Goal: Information Seeking & Learning: Learn about a topic

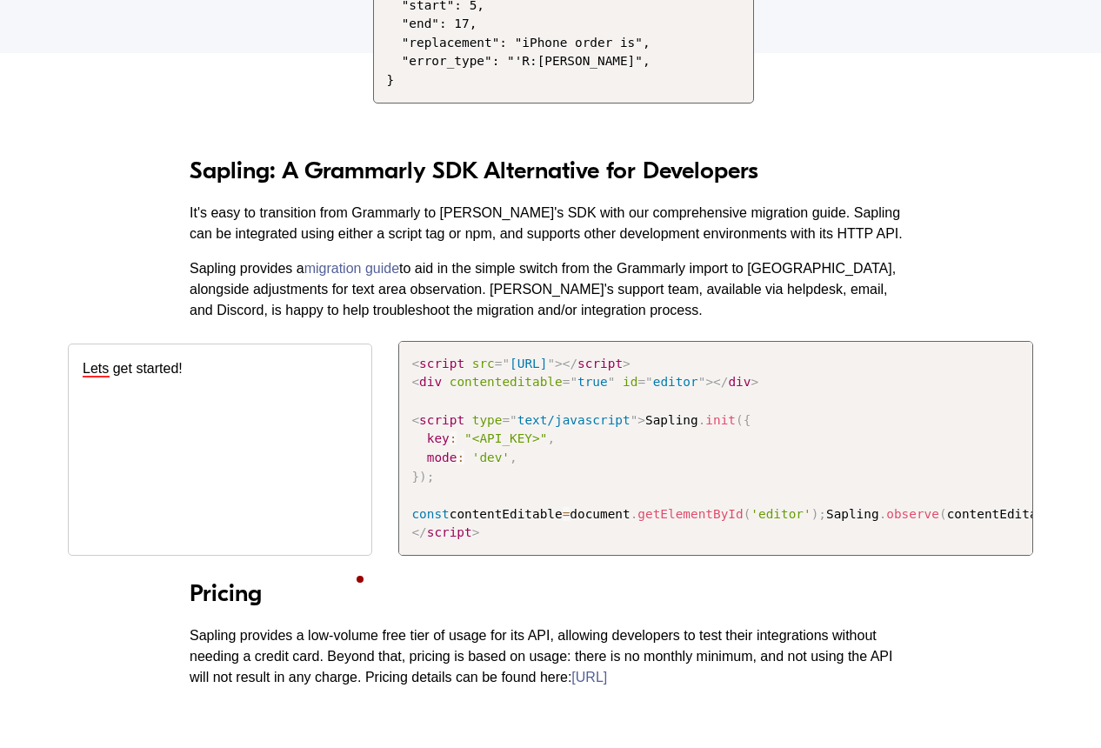
scroll to position [2097, 0]
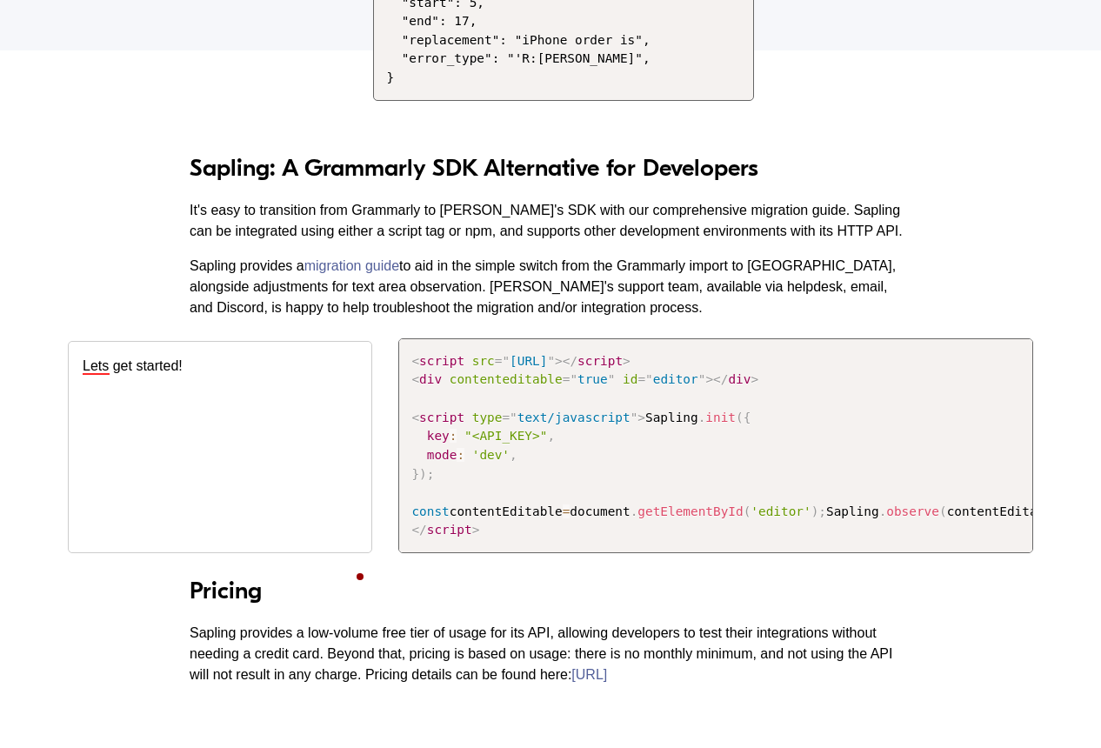
click at [359, 552] on div "Lets get started!" at bounding box center [220, 446] width 304 height 211
click at [125, 399] on div "Let's" at bounding box center [117, 393] width 36 height 28
click at [183, 417] on div "Let's get started!" at bounding box center [220, 446] width 304 height 211
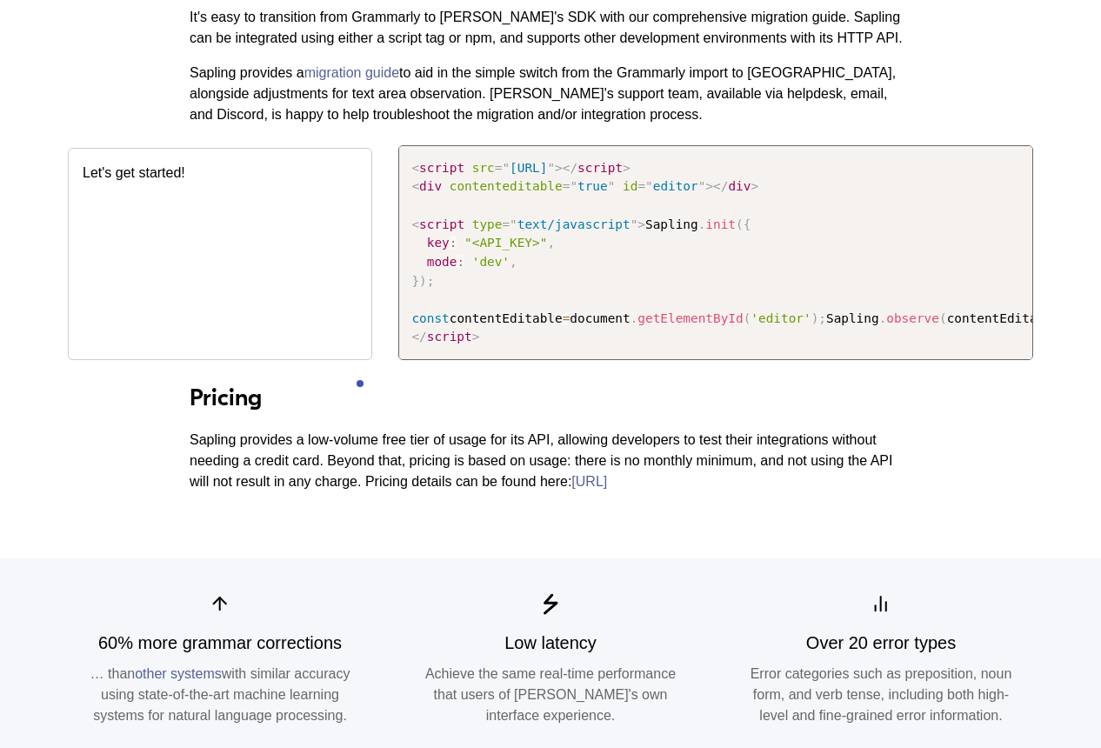
scroll to position [2301, 0]
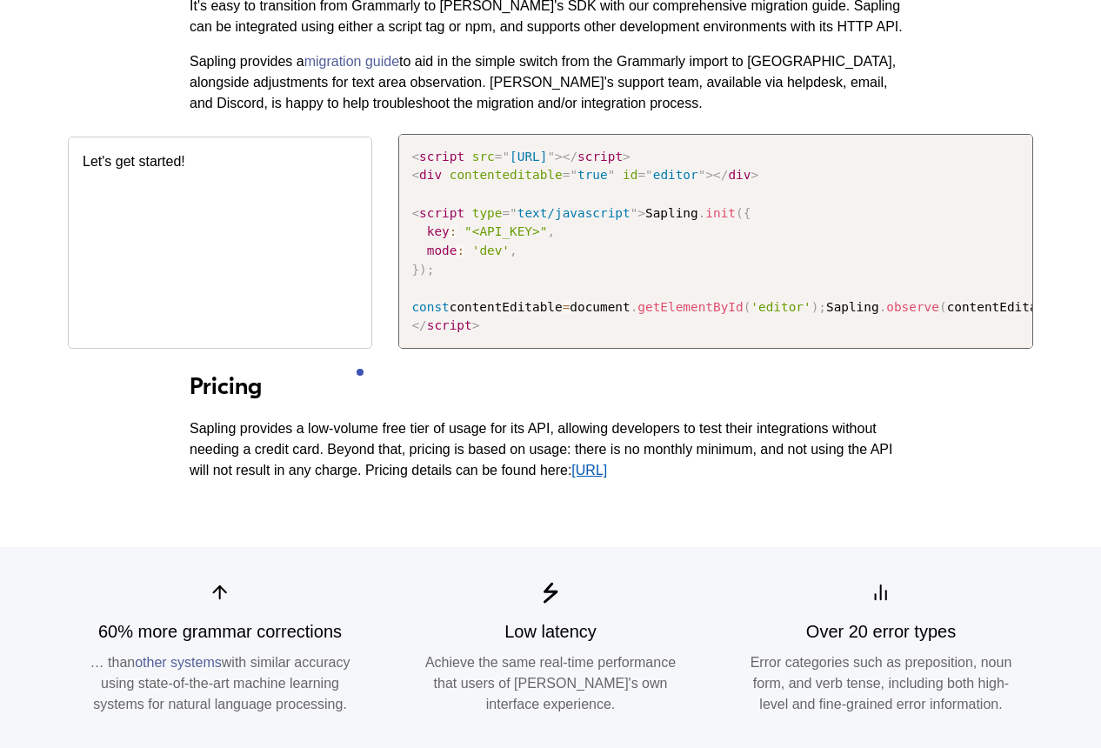
click at [607, 477] on link "[URL]" at bounding box center [589, 470] width 36 height 15
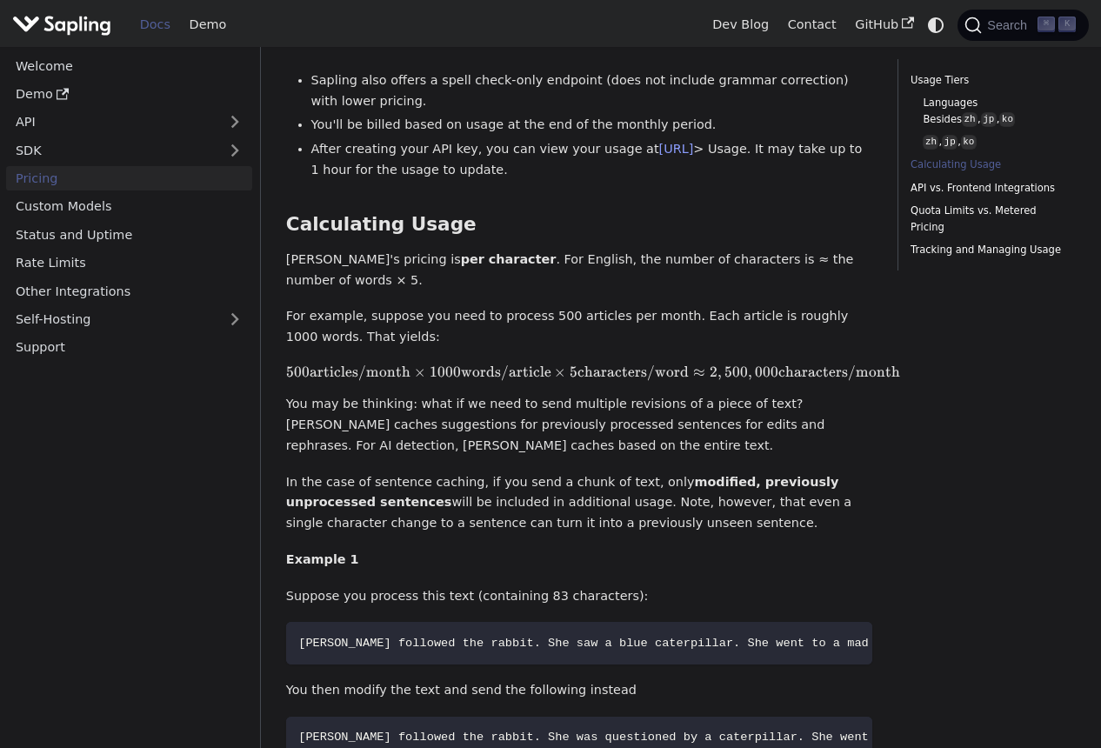
scroll to position [1193, 0]
